Goal: Navigation & Orientation: Find specific page/section

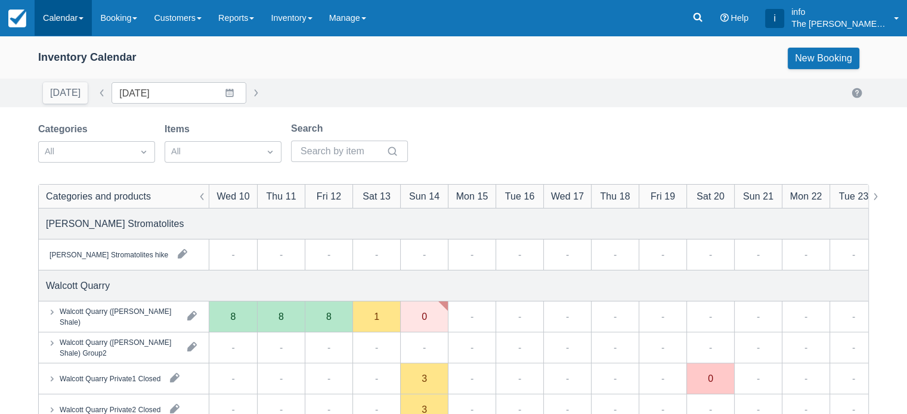
click at [57, 16] on link "Calendar" at bounding box center [63, 18] width 57 height 36
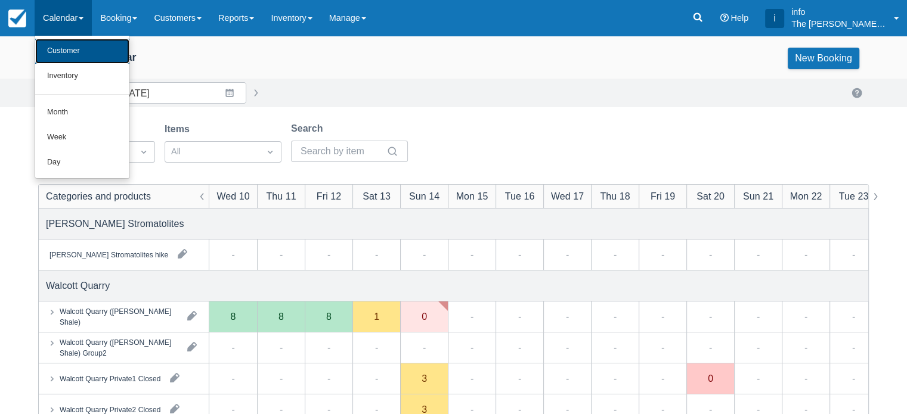
click at [86, 57] on link "Customer" at bounding box center [82, 51] width 94 height 25
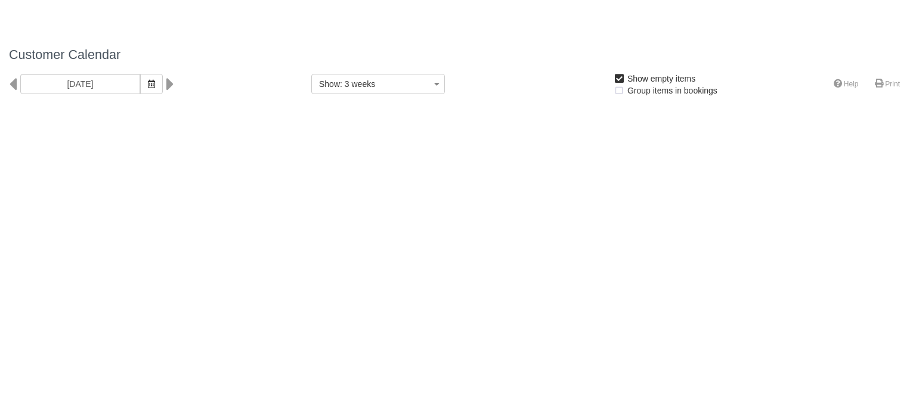
select select
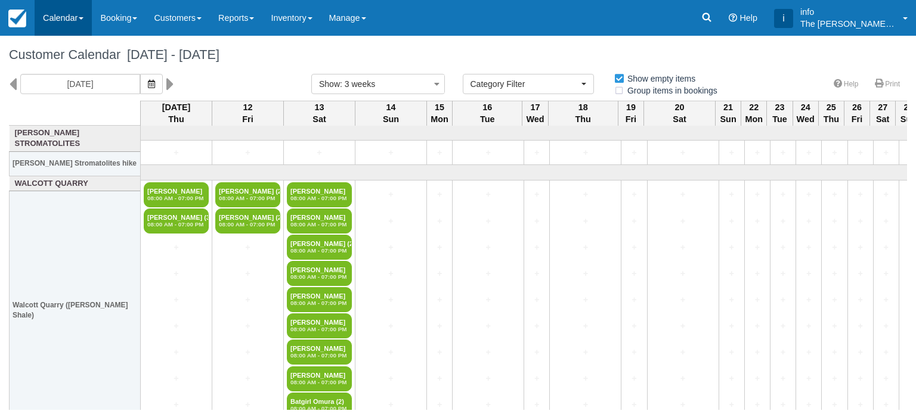
click at [44, 14] on link "Calendar" at bounding box center [63, 18] width 57 height 36
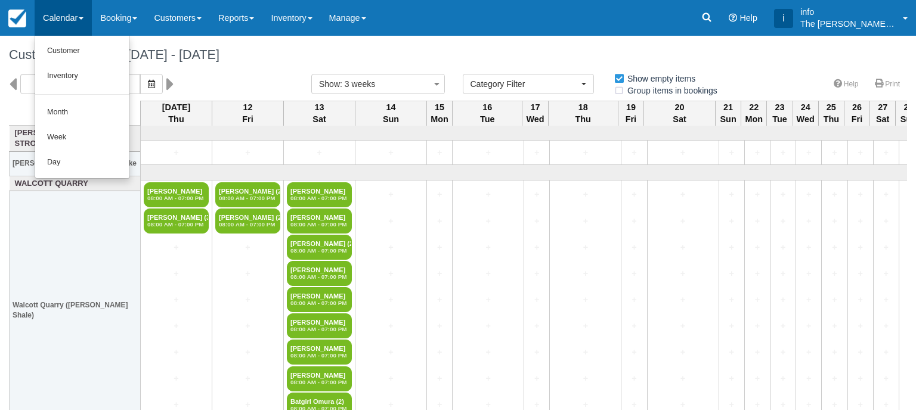
click at [352, 57] on h1 "Customer Calendar [DATE] - [DATE]" at bounding box center [458, 55] width 898 height 14
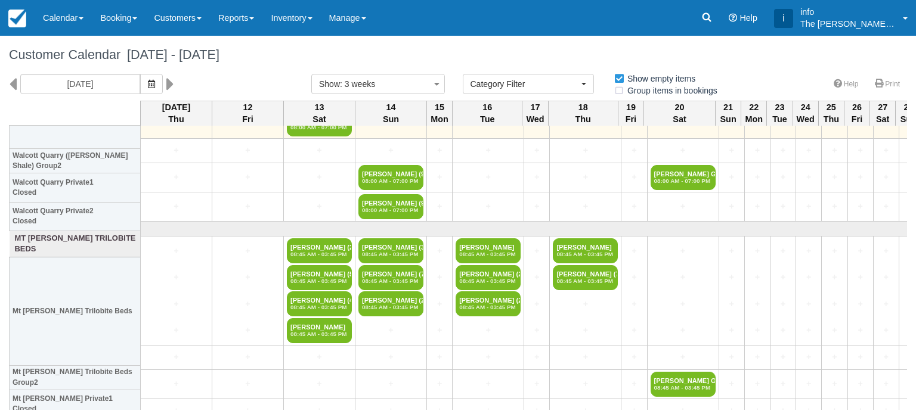
scroll to position [298, 0]
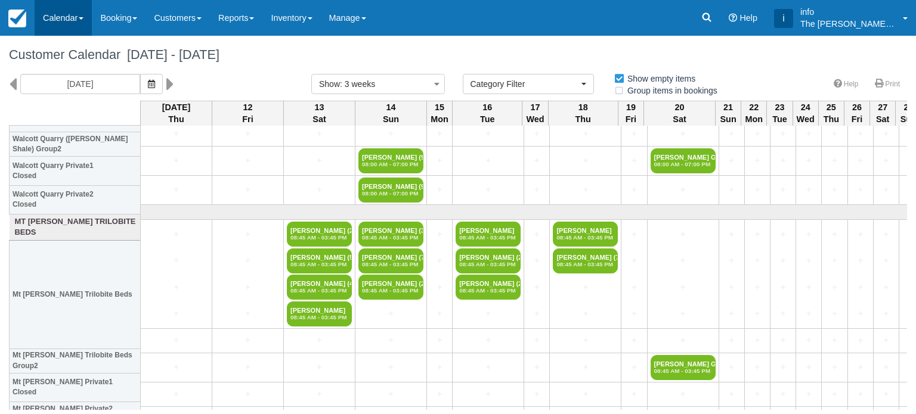
click at [63, 13] on link "Calendar" at bounding box center [63, 18] width 57 height 36
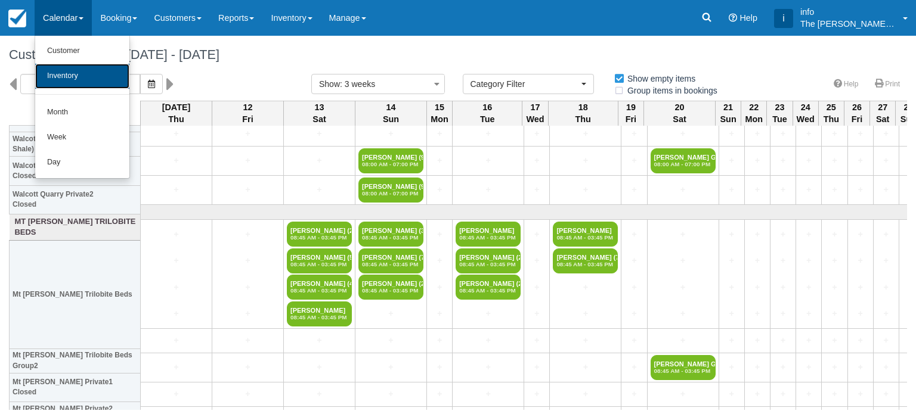
click at [79, 83] on link "Inventory" at bounding box center [82, 76] width 94 height 25
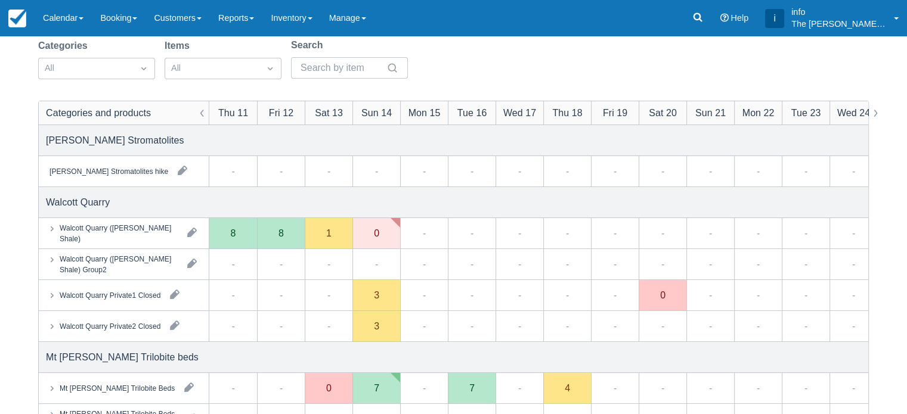
scroll to position [60, 0]
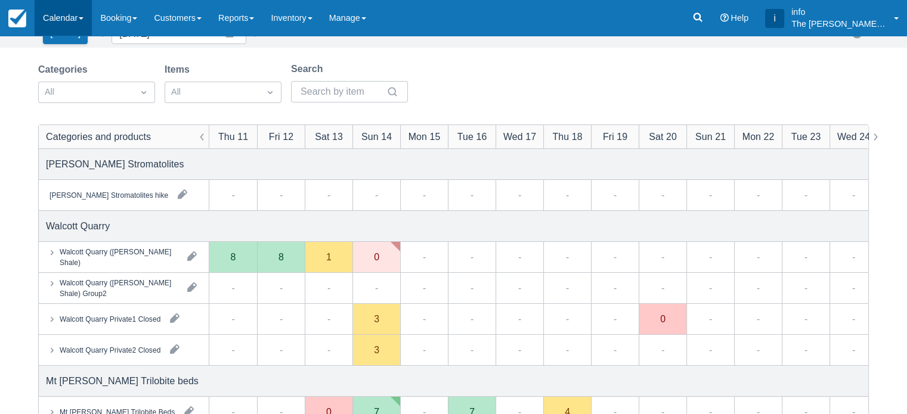
click at [56, 21] on link "Calendar" at bounding box center [63, 18] width 57 height 36
